Goal: Information Seeking & Learning: Learn about a topic

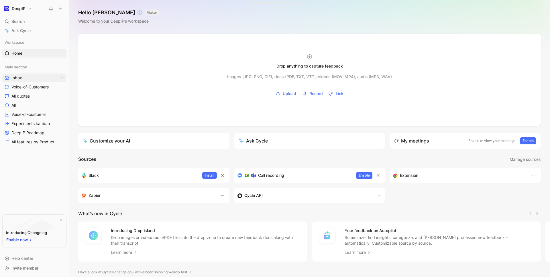
click at [40, 75] on link "Inbox" at bounding box center [34, 78] width 64 height 9
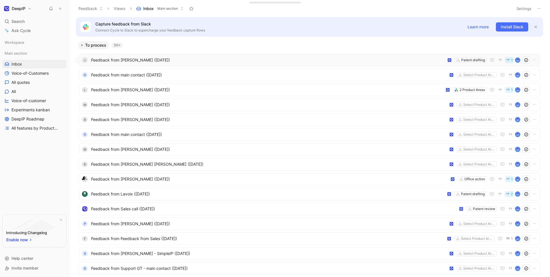
click at [155, 57] on span "Feedback from [PERSON_NAME] ([DATE])" at bounding box center [267, 60] width 353 height 7
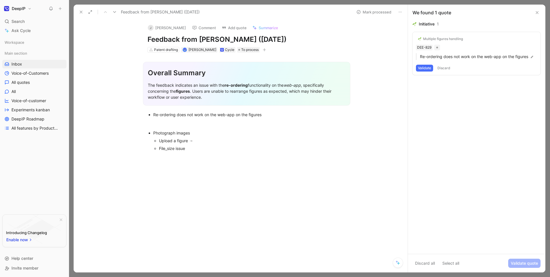
click at [77, 10] on button at bounding box center [81, 12] width 8 height 8
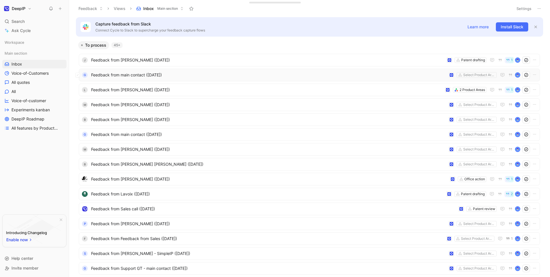
click at [169, 78] on span "Feedback from main contact ([DATE])" at bounding box center [268, 75] width 355 height 7
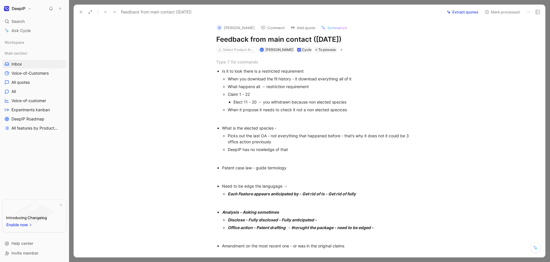
click at [82, 15] on button at bounding box center [81, 12] width 8 height 8
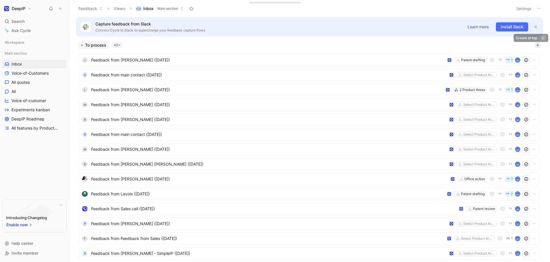
click at [538, 45] on icon "button" at bounding box center [537, 45] width 3 height 0
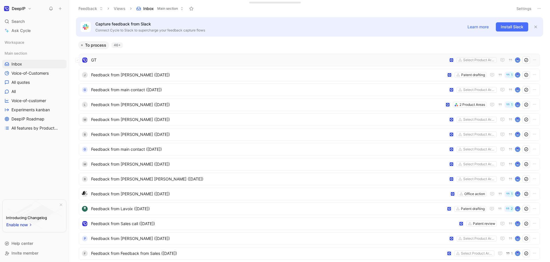
click at [146, 65] on div "GT Select Product Areas" at bounding box center [309, 60] width 461 height 13
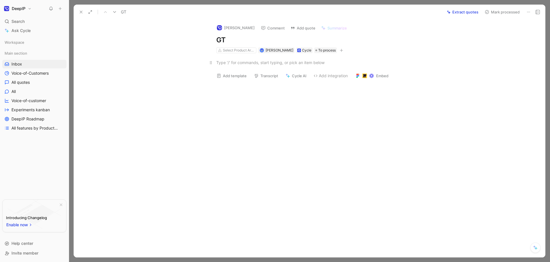
click at [250, 62] on div at bounding box center [315, 63] width 198 height 6
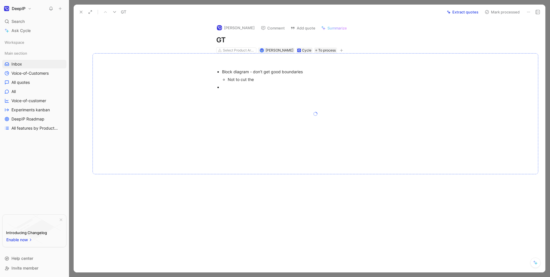
click at [236, 91] on div at bounding box center [315, 113] width 446 height 121
click at [231, 87] on div at bounding box center [318, 87] width 192 height 6
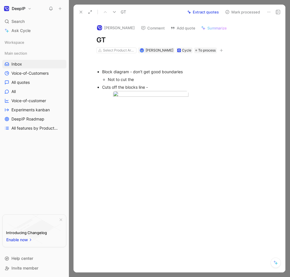
click at [143, 167] on div at bounding box center [186, 152] width 200 height 83
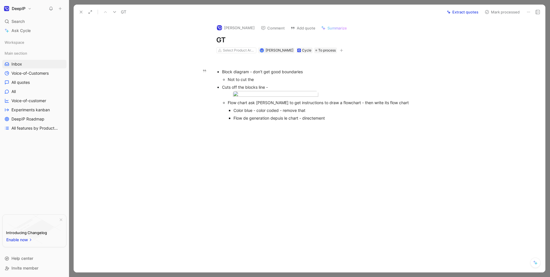
click at [335, 121] on div "Flow de generation depuis le chart - directement" at bounding box center [323, 118] width 181 height 6
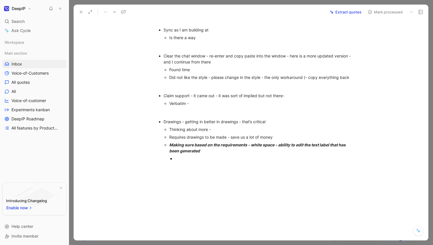
scroll to position [181, 0]
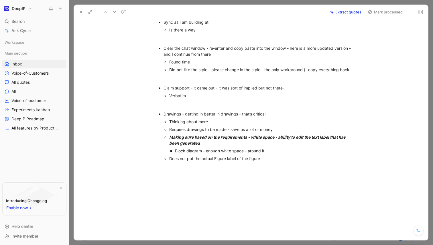
click at [235, 162] on div "Does not put the actual Figure label of the figure" at bounding box center [262, 159] width 187 height 6
